Goal: Task Accomplishment & Management: Complete application form

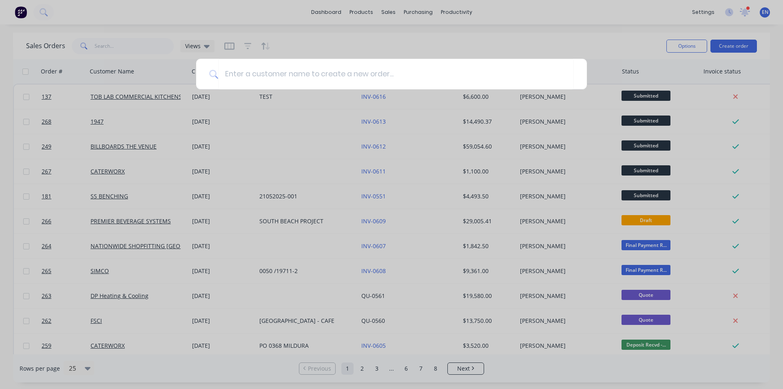
click at [617, 39] on div at bounding box center [391, 194] width 783 height 389
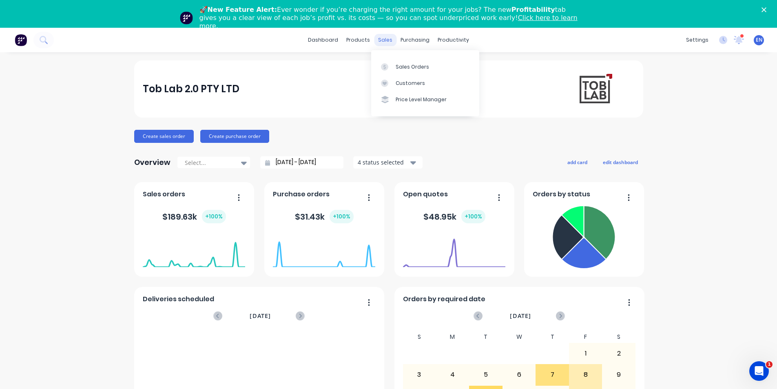
click at [386, 39] on div "sales" at bounding box center [385, 40] width 22 height 12
click at [404, 67] on div "Sales Orders" at bounding box center [411, 66] width 33 height 7
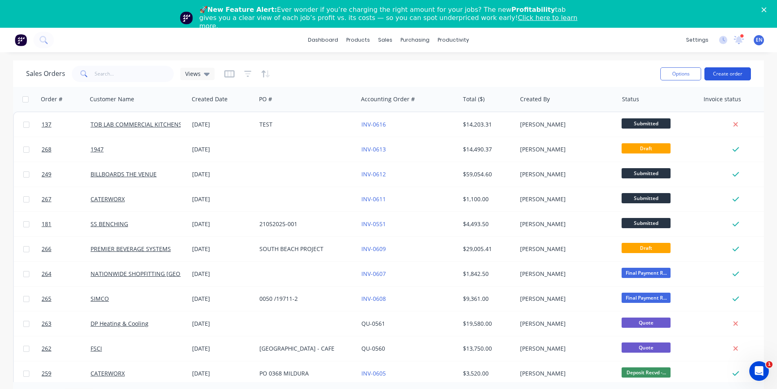
click at [735, 72] on button "Create order" at bounding box center [727, 73] width 46 height 13
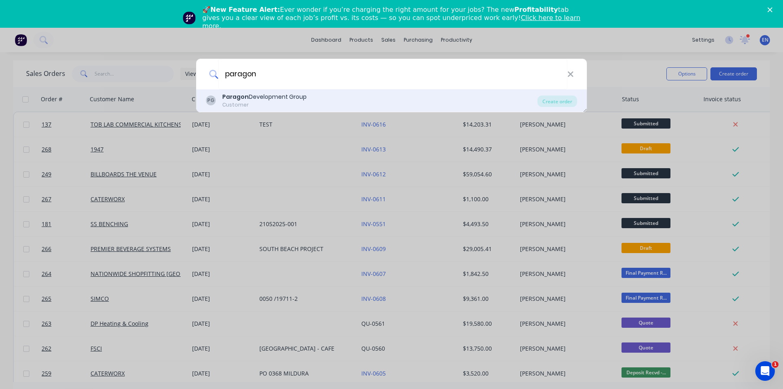
type input "paragon"
click at [274, 99] on div "Paragon Development Group" at bounding box center [264, 97] width 84 height 9
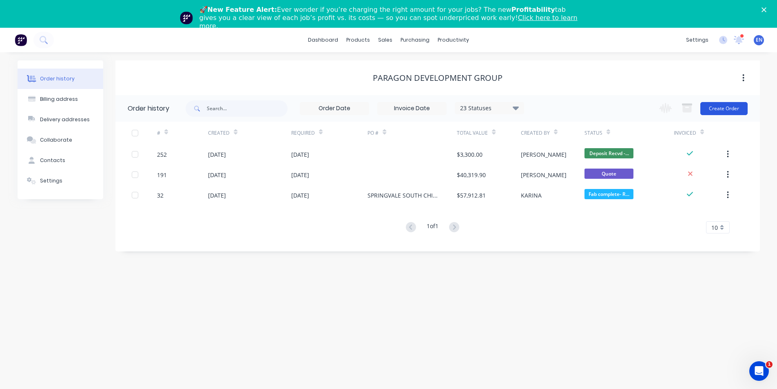
click at [731, 109] on button "Create Order" at bounding box center [723, 108] width 47 height 13
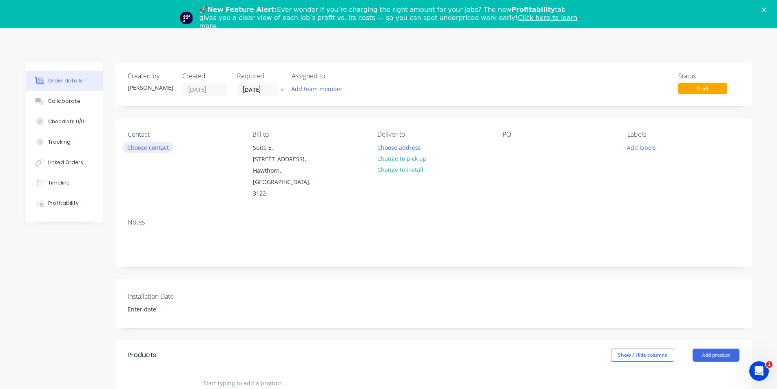
click at [156, 144] on button "Choose contact" at bounding box center [148, 146] width 50 height 11
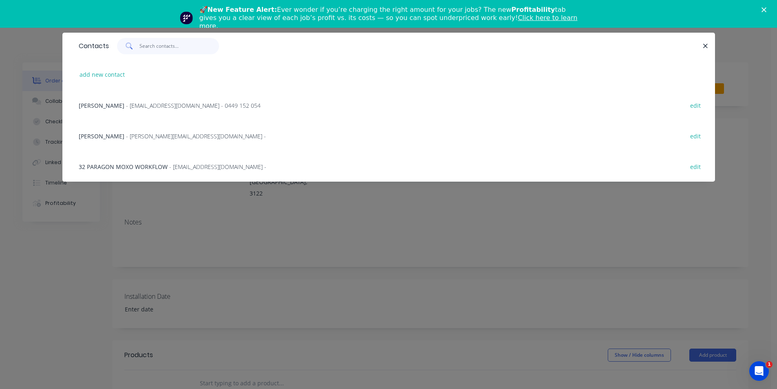
click at [170, 49] on input "text" at bounding box center [178, 46] width 79 height 16
click at [107, 71] on button "add new contact" at bounding box center [102, 74] width 54 height 11
select select "AU"
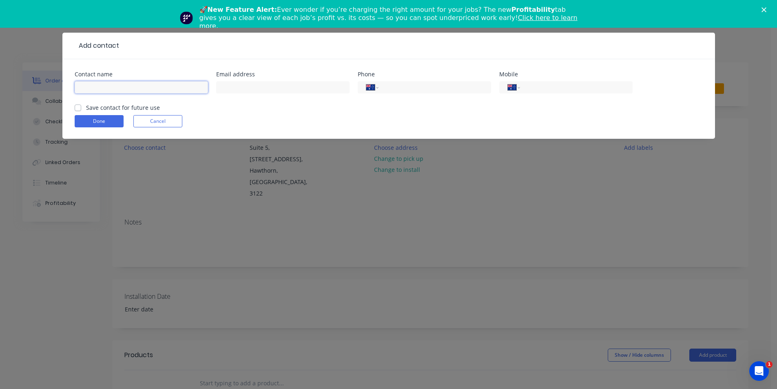
click at [164, 86] on input "text" at bounding box center [141, 87] width 133 height 12
type input "[PERSON_NAME]"
type input "L"
click at [110, 82] on input "[PERSON_NAME]" at bounding box center [141, 87] width 133 height 12
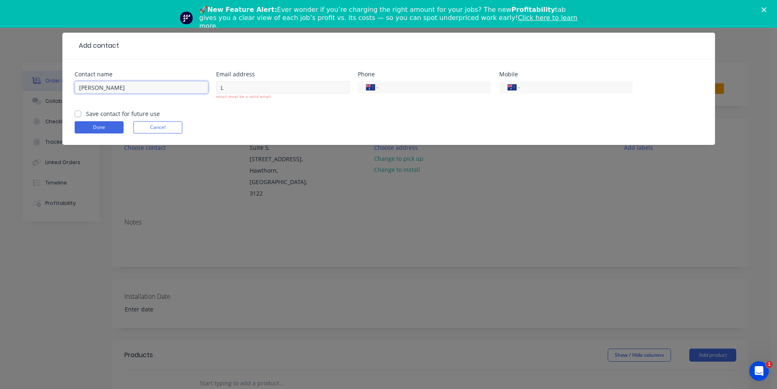
type input "[PERSON_NAME]"
click at [236, 84] on input "L" at bounding box center [282, 87] width 133 height 12
type input "[PERSON_NAME][EMAIL_ADDRESS][DOMAIN_NAME]"
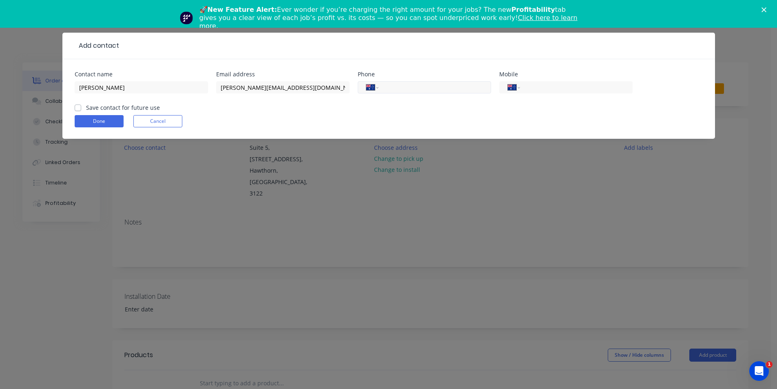
drag, startPoint x: 397, startPoint y: 83, endPoint x: 473, endPoint y: 88, distance: 76.4
click at [400, 83] on input "tel" at bounding box center [431, 87] width 94 height 9
click at [534, 84] on input "tel" at bounding box center [574, 87] width 98 height 9
type input "0487 407 507"
click at [86, 109] on label "Save contact for future use" at bounding box center [123, 107] width 74 height 9
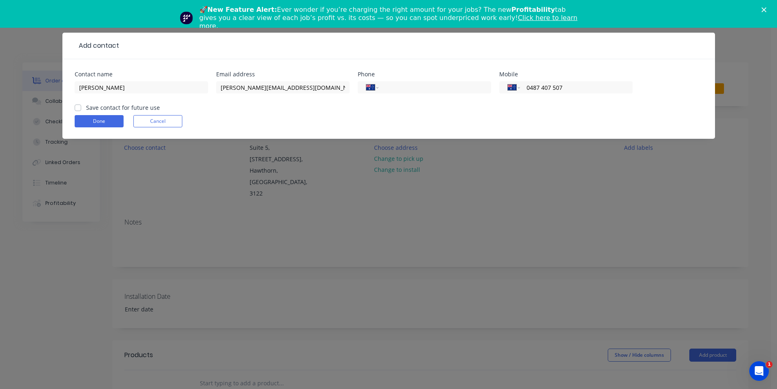
click at [78, 109] on input "Save contact for future use" at bounding box center [78, 107] width 7 height 8
checkbox input "true"
click at [101, 120] on button "Done" at bounding box center [99, 121] width 49 height 12
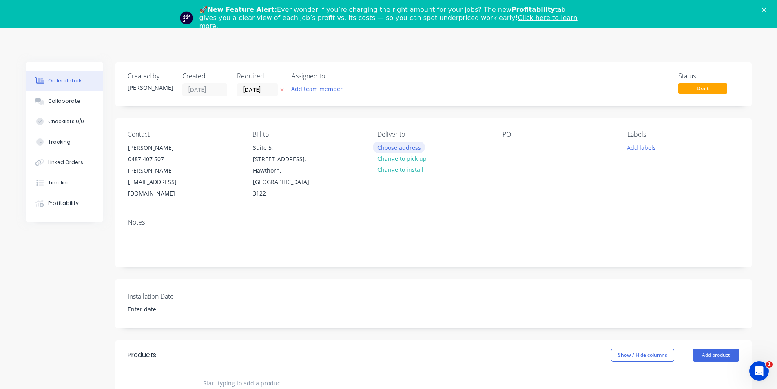
click at [394, 148] on button "Choose address" at bounding box center [399, 146] width 52 height 11
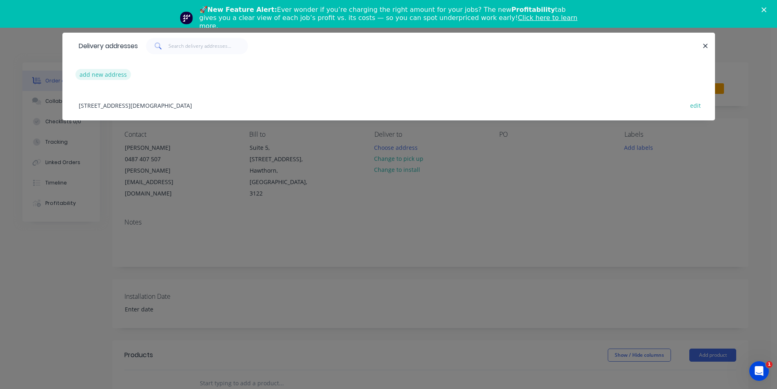
click at [117, 76] on button "add new address" at bounding box center [103, 74] width 56 height 11
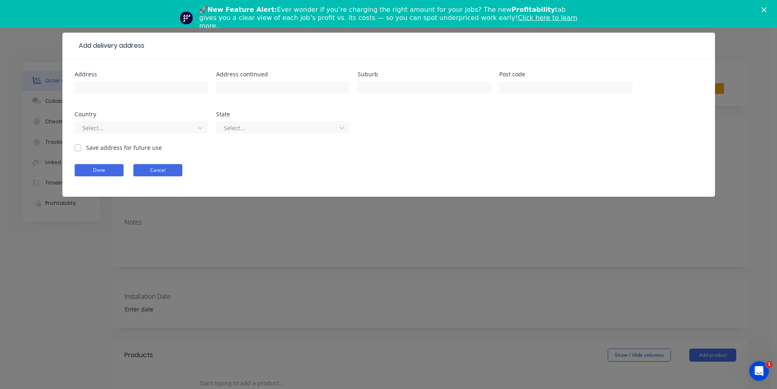
click at [172, 172] on button "Cancel" at bounding box center [157, 170] width 49 height 12
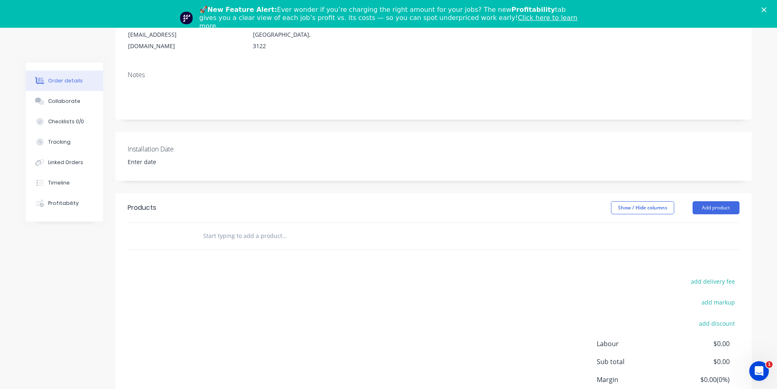
scroll to position [193, 0]
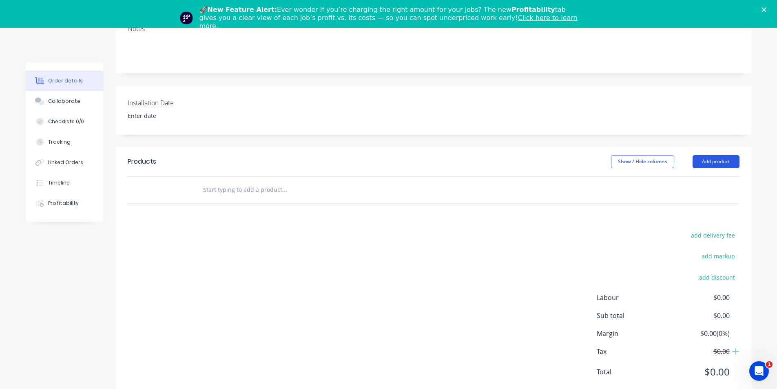
click at [710, 155] on button "Add product" at bounding box center [715, 161] width 47 height 13
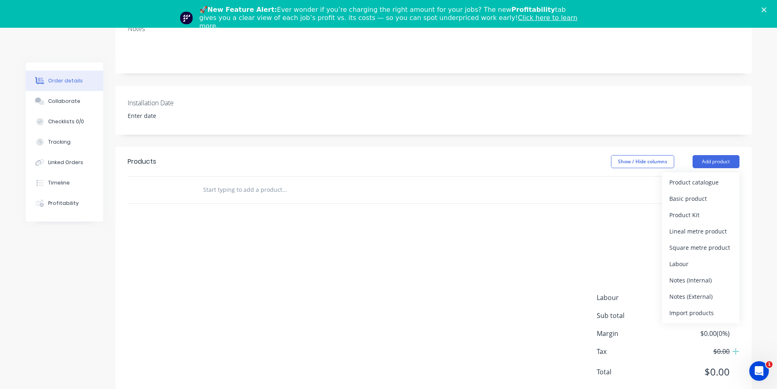
drag, startPoint x: 504, startPoint y: 228, endPoint x: 425, endPoint y: 203, distance: 82.4
click at [503, 230] on div "add delivery fee add markup add discount Labour $0.00 Sub total $0.00 Margin $0…" at bounding box center [433, 308] width 611 height 157
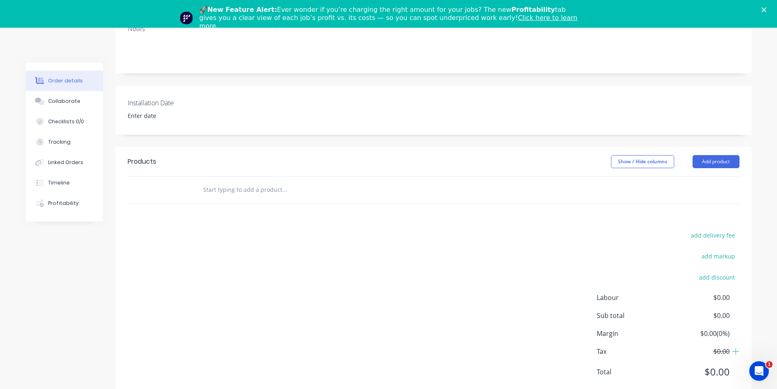
click at [283, 181] on input "text" at bounding box center [284, 189] width 163 height 16
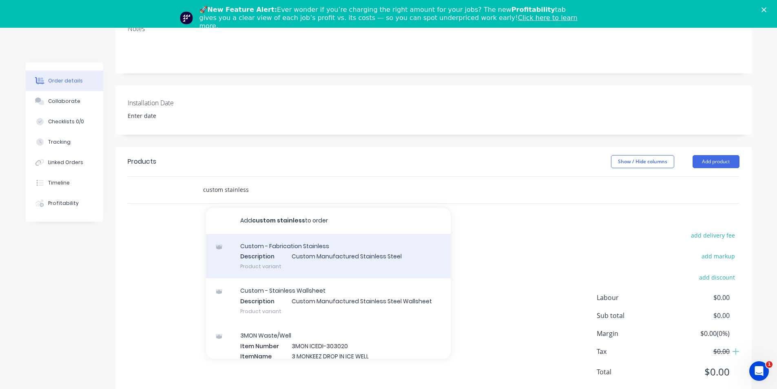
type input "custom stainless"
click at [292, 234] on div "Custom - Fabrication Stainless Description Custom Manufactured Stainless Steel …" at bounding box center [328, 256] width 245 height 45
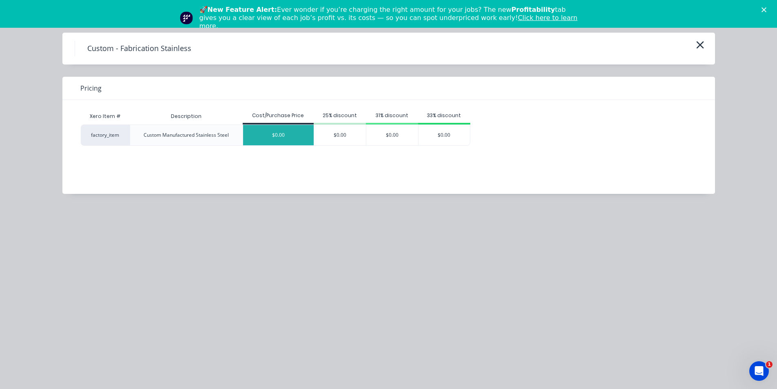
click at [276, 136] on div "$0.00" at bounding box center [278, 135] width 71 height 20
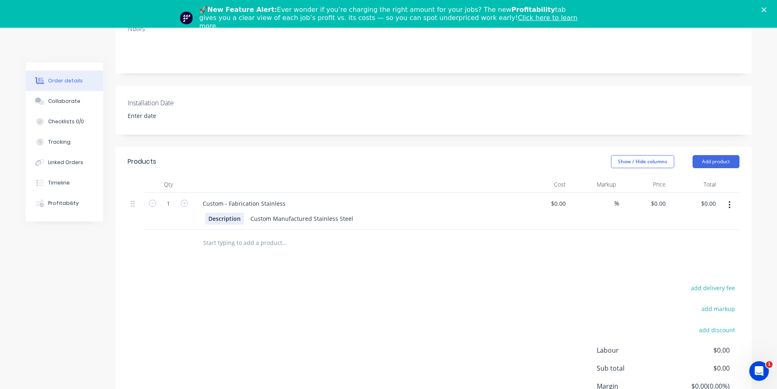
click at [218, 212] on div "Description" at bounding box center [224, 218] width 39 height 12
click at [236, 212] on div "Description" at bounding box center [224, 218] width 39 height 12
click at [238, 212] on div "Description" at bounding box center [224, 218] width 39 height 12
click at [229, 204] on div "Custom - Fabrication Stainless Description Custom Manufactured Stainless Steel" at bounding box center [356, 210] width 326 height 37
click at [377, 212] on div "Description Custom Manufactured Stainless Steel" at bounding box center [354, 218] width 298 height 12
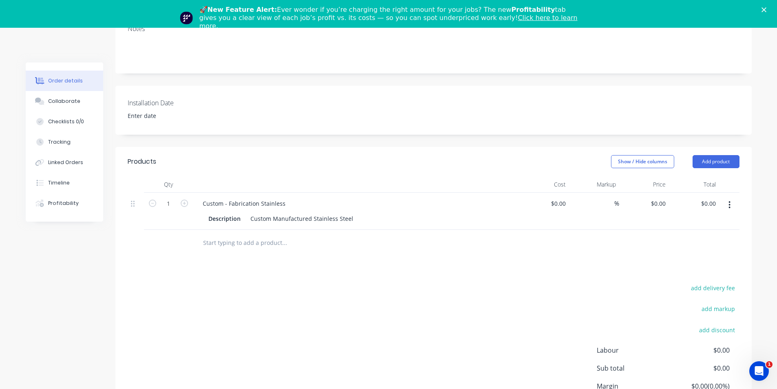
click at [365, 197] on div "Custom - Fabrication Stainless" at bounding box center [356, 203] width 320 height 12
click at [250, 212] on div "Custom Manufactured Stainless Steel" at bounding box center [301, 218] width 109 height 12
click at [364, 212] on div "Description Custom Manufactured Stainless Steel" at bounding box center [354, 218] width 298 height 12
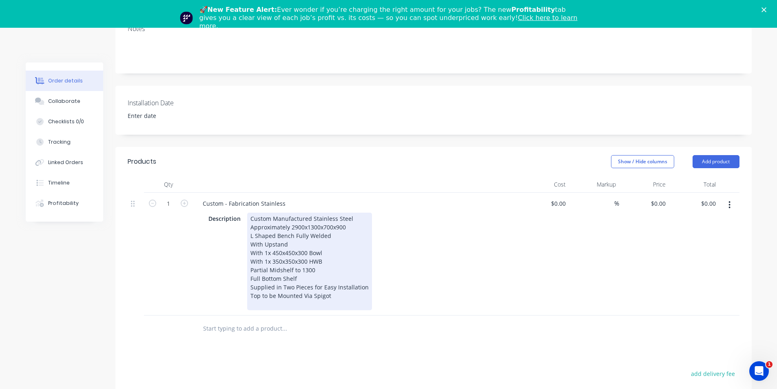
click at [324, 236] on div "Custom Manufactured Stainless Steel Approximately 2900x1300x700x900 L Shaped Be…" at bounding box center [309, 260] width 125 height 97
click at [328, 284] on div "Custom Manufactured Stainless Steel Approximately 2900x1300x700x900 L Shaped Be…" at bounding box center [329, 260] width 165 height 97
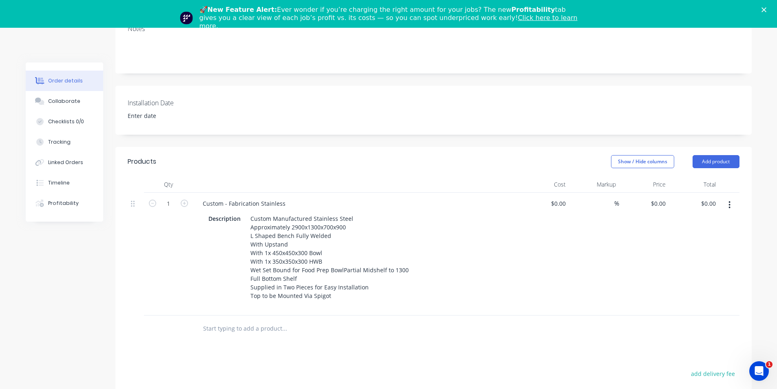
click at [331, 197] on div "Custom - Fabrication Stainless" at bounding box center [356, 203] width 320 height 12
click at [766, 9] on icon "Close" at bounding box center [763, 9] width 5 height 5
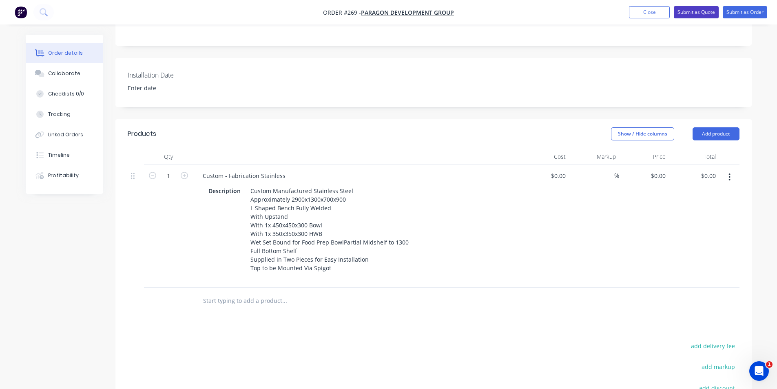
click at [691, 11] on button "Submit as Quote" at bounding box center [695, 12] width 45 height 12
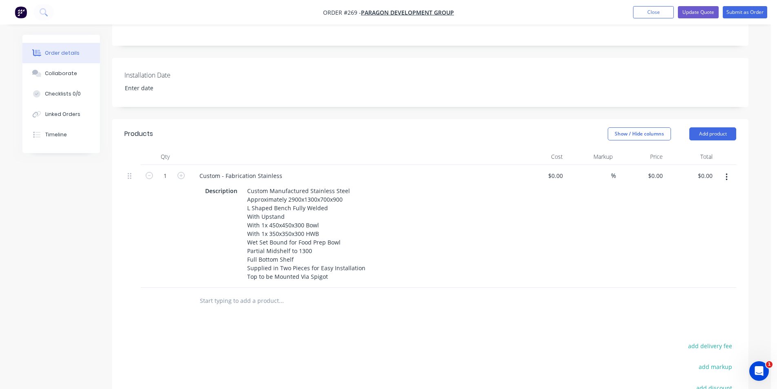
scroll to position [0, 0]
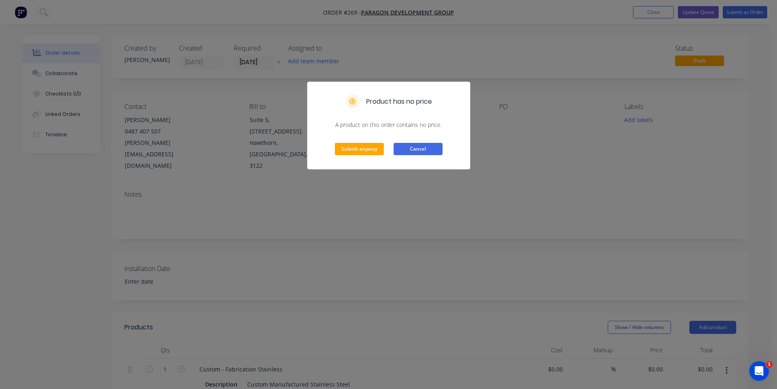
click at [415, 146] on button "Cancel" at bounding box center [417, 149] width 49 height 12
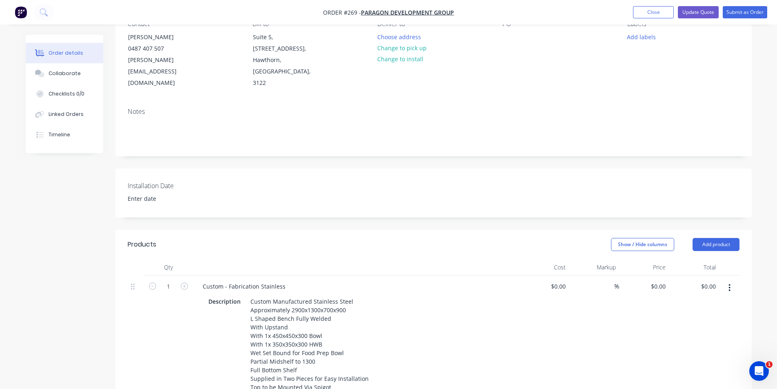
scroll to position [163, 0]
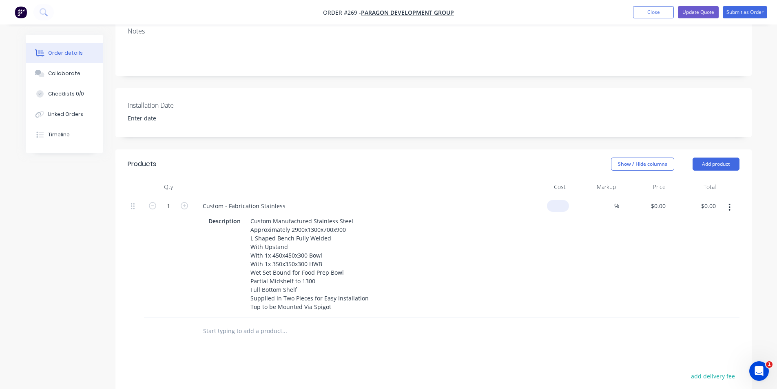
click at [559, 200] on div "$0.00" at bounding box center [558, 206] width 22 height 12
type input "$0.00"
click at [652, 195] on div "0 $0.00" at bounding box center [644, 256] width 50 height 123
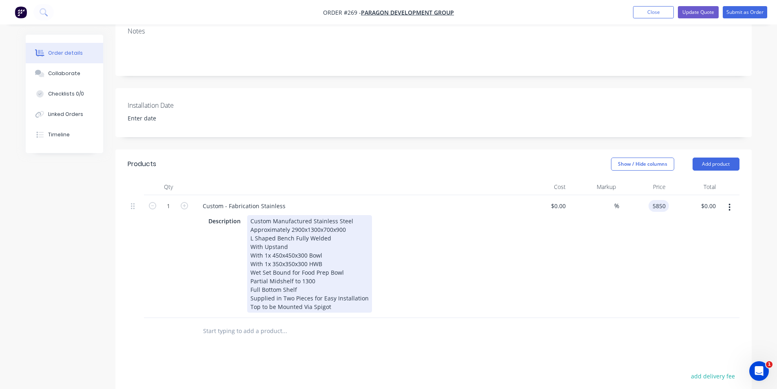
type input "$5,850.00"
click at [328, 289] on div "Custom Manufactured Stainless Steel Approximately 2900x1300x700x900 L Shaped Be…" at bounding box center [309, 263] width 125 height 97
click at [258, 289] on div "Custom Manufactured Stainless Steel Approximately 2900x1300x700x900 L Shaped Be…" at bounding box center [309, 263] width 125 height 97
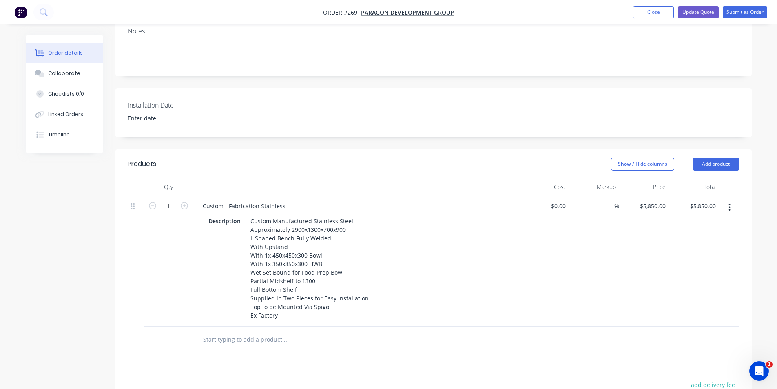
click at [655, 206] on div "$5,850.00 $5,850.00" at bounding box center [644, 260] width 50 height 131
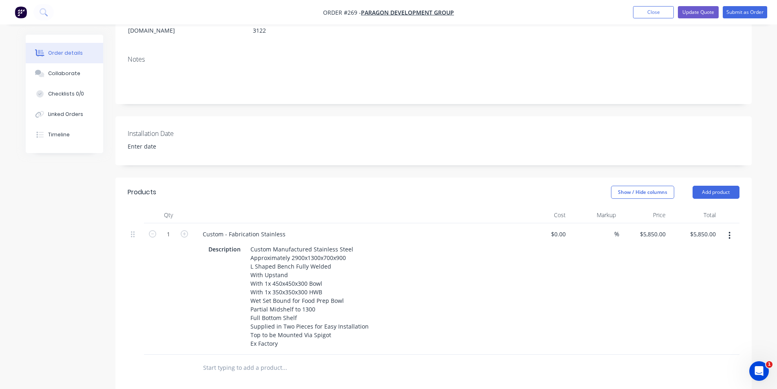
scroll to position [122, 0]
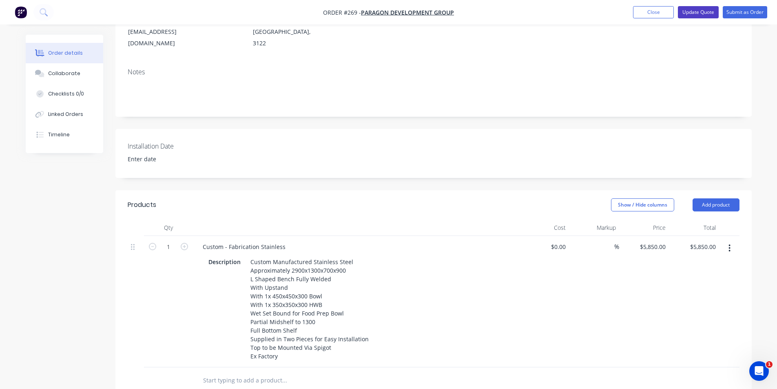
click at [692, 13] on button "Update Quote" at bounding box center [698, 12] width 41 height 12
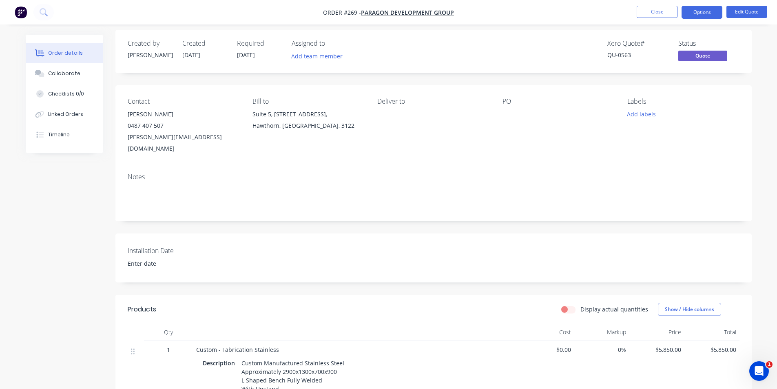
scroll to position [0, 0]
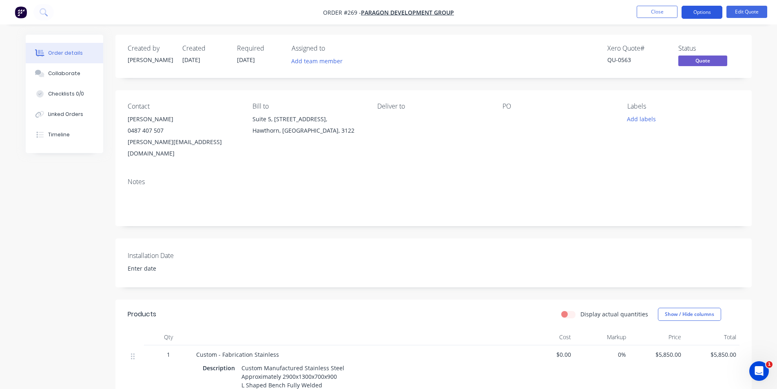
click at [698, 13] on button "Options" at bounding box center [701, 12] width 41 height 13
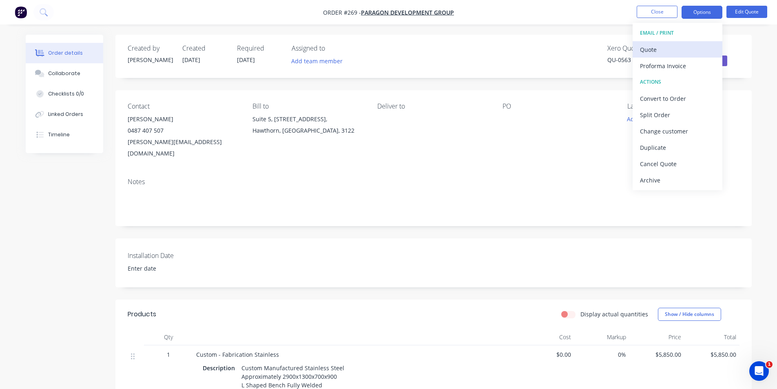
click at [642, 47] on div "Quote" at bounding box center [677, 50] width 75 height 12
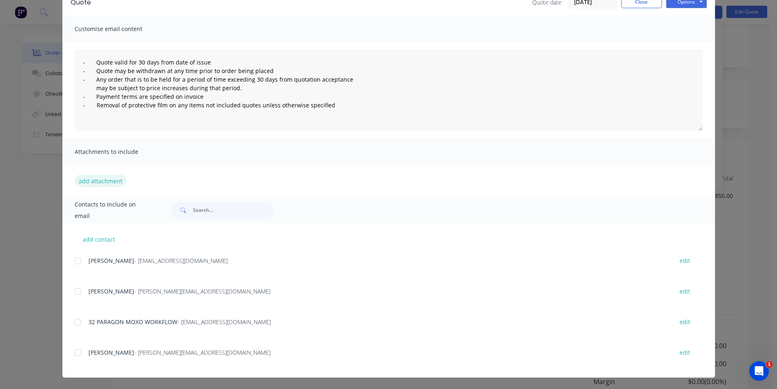
scroll to position [163, 0]
click at [82, 353] on div at bounding box center [78, 352] width 16 height 16
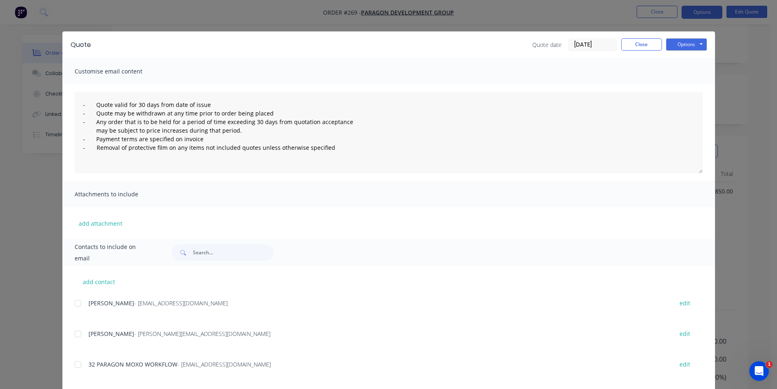
scroll to position [0, 0]
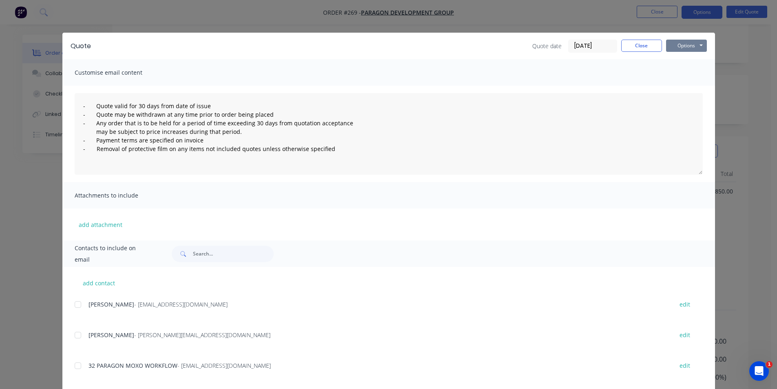
click at [687, 43] on button "Options" at bounding box center [686, 46] width 41 height 12
click at [679, 90] on button "Email" at bounding box center [692, 86] width 52 height 13
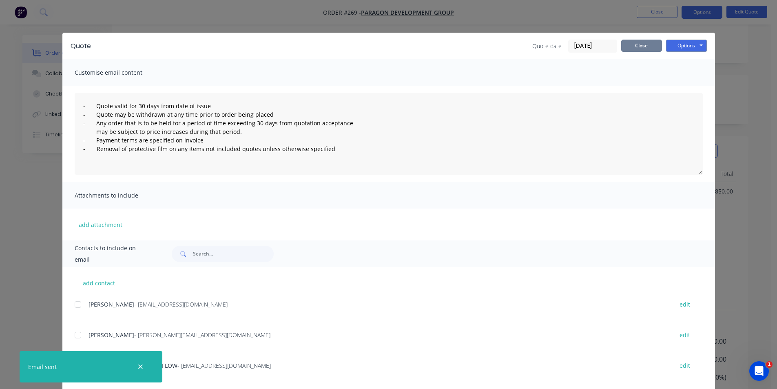
click at [641, 48] on button "Close" at bounding box center [641, 46] width 41 height 12
